Goal: Task Accomplishment & Management: Manage account settings

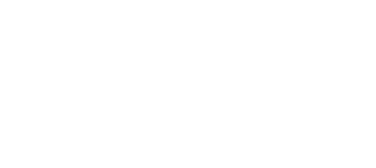
drag, startPoint x: 201, startPoint y: 0, endPoint x: 150, endPoint y: 29, distance: 58.7
click at [150, 29] on html at bounding box center [186, 84] width 373 height 168
drag, startPoint x: 152, startPoint y: 0, endPoint x: 222, endPoint y: 20, distance: 73.0
click at [222, 20] on html at bounding box center [186, 84] width 373 height 168
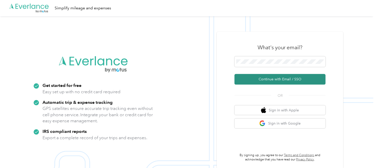
click at [271, 80] on button "Continue with Email / SSO" at bounding box center [279, 79] width 91 height 11
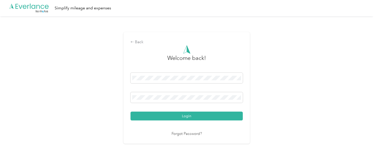
click at [197, 115] on button "Login" at bounding box center [187, 116] width 112 height 9
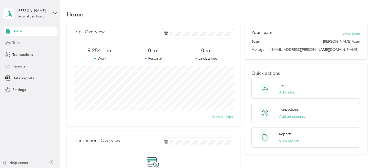
click at [14, 43] on span "Trips" at bounding box center [16, 42] width 8 height 5
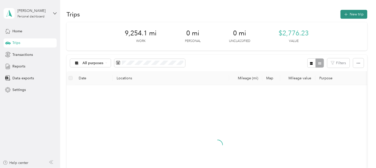
click at [357, 15] on button "New trip" at bounding box center [353, 14] width 27 height 9
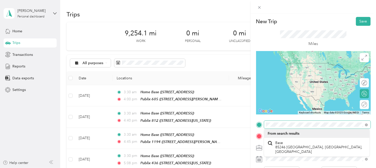
click at [325, 115] on div "New Trip Save This trip cannot be edited because it is either under review, app…" at bounding box center [313, 130] width 115 height 226
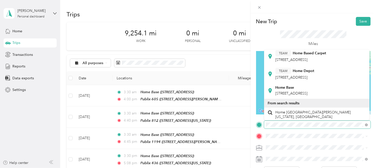
scroll to position [140, 0]
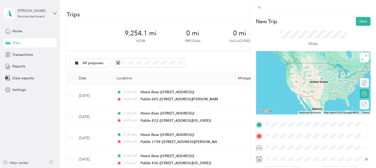
click at [308, 90] on div "Home Base [STREET_ADDRESS]" at bounding box center [291, 84] width 32 height 11
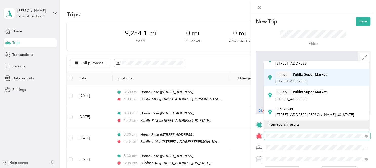
scroll to position [56, 0]
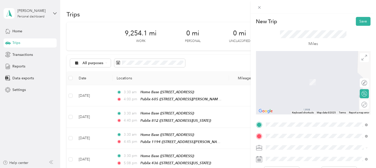
click at [300, 113] on span "[STREET_ADDRESS][PERSON_NAME][US_STATE]" at bounding box center [314, 115] width 79 height 4
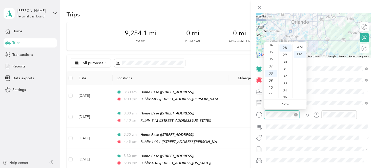
scroll to position [198, 0]
click at [301, 46] on div "AM" at bounding box center [300, 47] width 12 height 7
click at [272, 68] on div "03" at bounding box center [271, 68] width 12 height 7
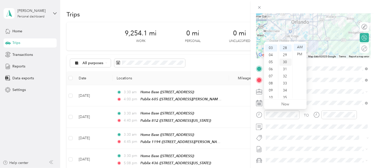
click at [286, 61] on div "30" at bounding box center [285, 62] width 12 height 7
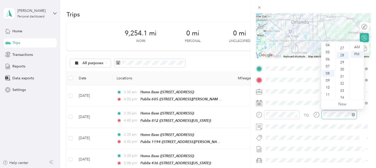
scroll to position [198, 0]
click at [327, 45] on div "04" at bounding box center [328, 45] width 12 height 7
click at [327, 68] on div "03" at bounding box center [328, 68] width 12 height 7
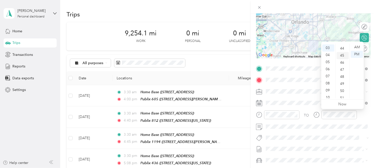
click at [342, 54] on div "45" at bounding box center [343, 55] width 12 height 7
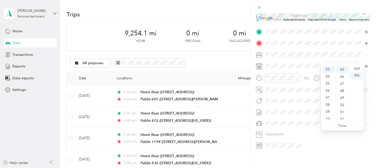
scroll to position [10, 0]
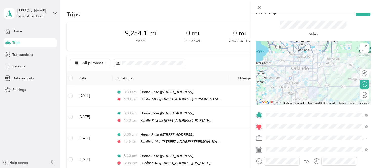
click at [372, 83] on form "New Trip Save This trip cannot be edited because it is either under review, app…" at bounding box center [313, 120] width 125 height 226
click at [361, 95] on div at bounding box center [361, 95] width 11 height 5
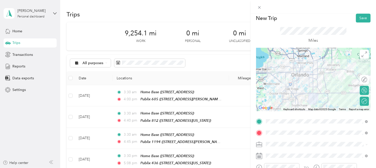
scroll to position [0, 0]
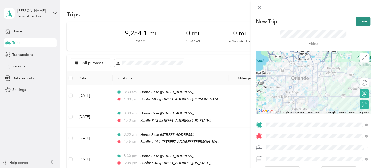
click at [360, 22] on button "Save" at bounding box center [363, 21] width 15 height 9
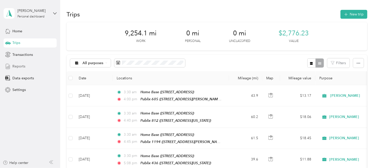
click at [23, 66] on span "Reports" at bounding box center [18, 66] width 13 height 5
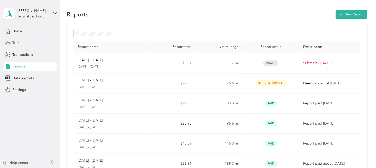
click at [13, 42] on span "Trips" at bounding box center [16, 42] width 8 height 5
